Goal: Find contact information: Find contact information

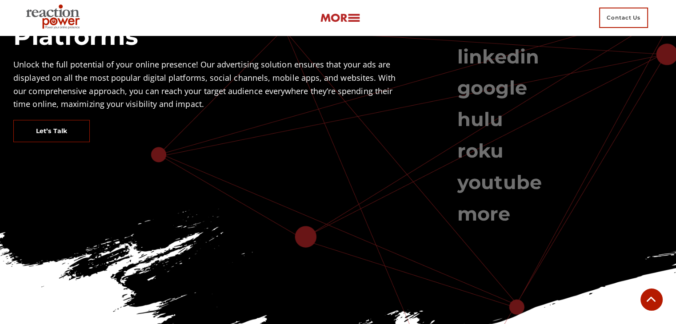
scroll to position [785, 0]
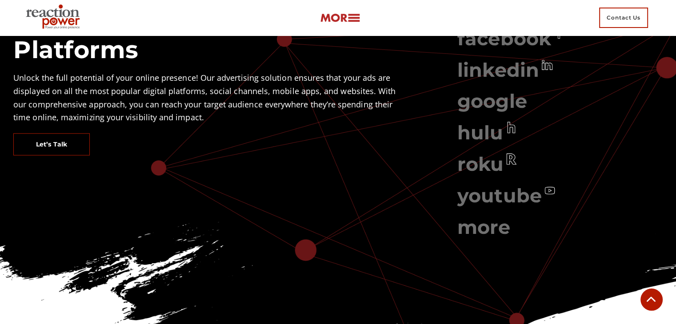
click at [483, 122] on link "hulu" at bounding box center [480, 133] width 46 height 24
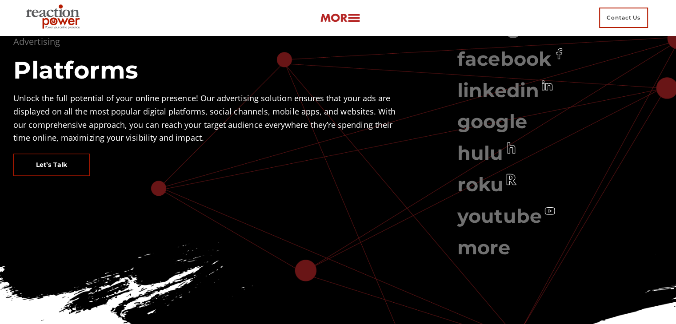
scroll to position [711, 0]
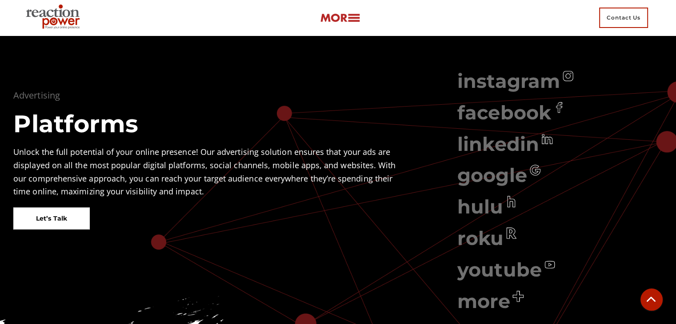
click at [70, 208] on link "Let’s Talk" at bounding box center [51, 219] width 76 height 22
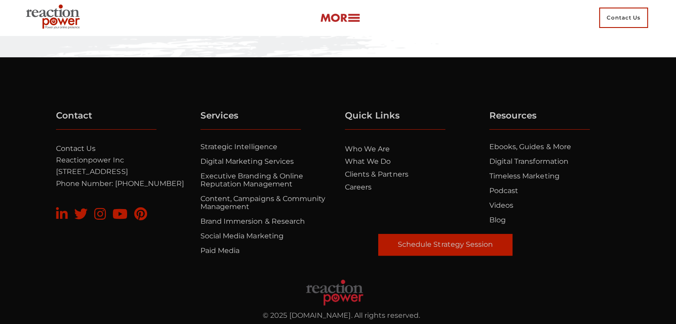
scroll to position [366, 0]
